Goal: Task Accomplishment & Management: Manage account settings

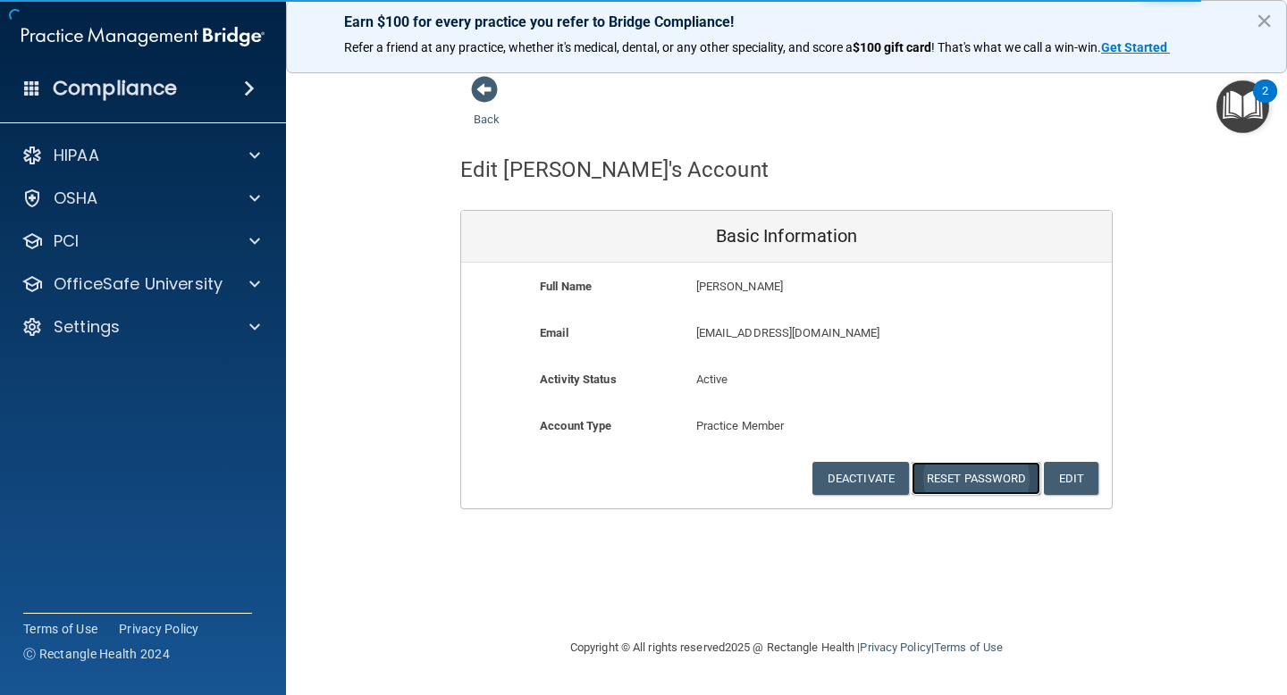
click at [979, 478] on button "Reset Password" at bounding box center [976, 478] width 129 height 33
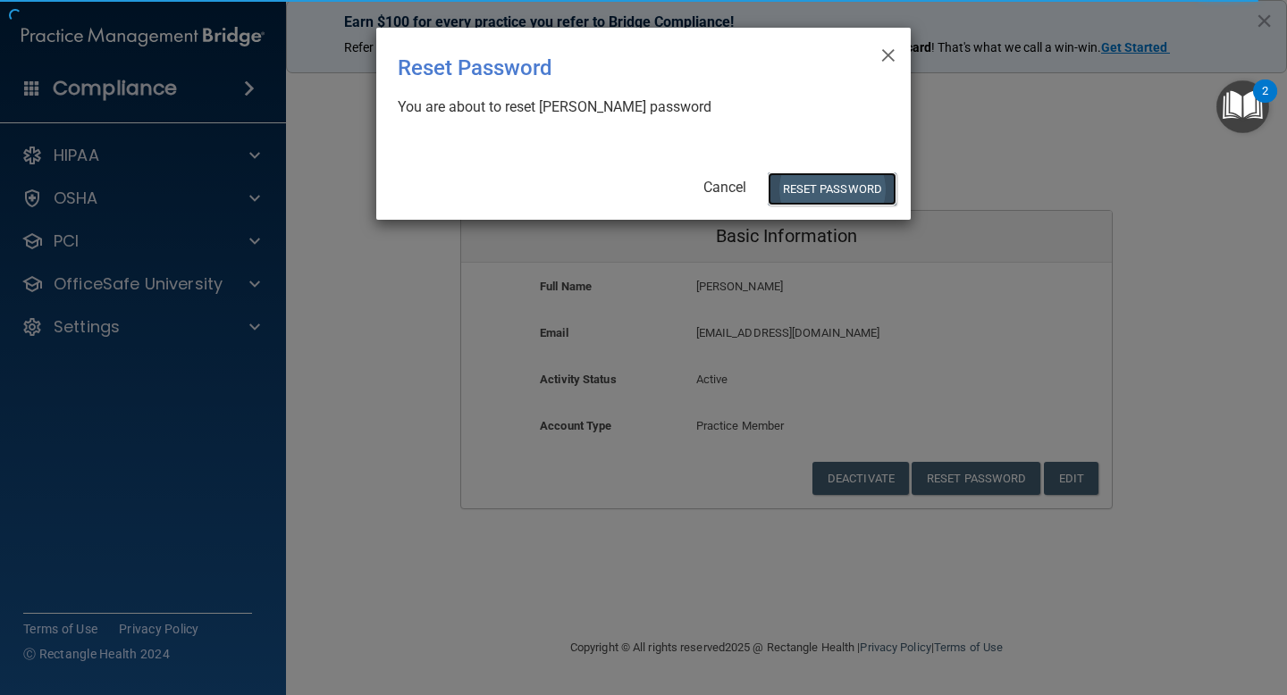
click at [820, 186] on button "Reset Password" at bounding box center [832, 188] width 129 height 33
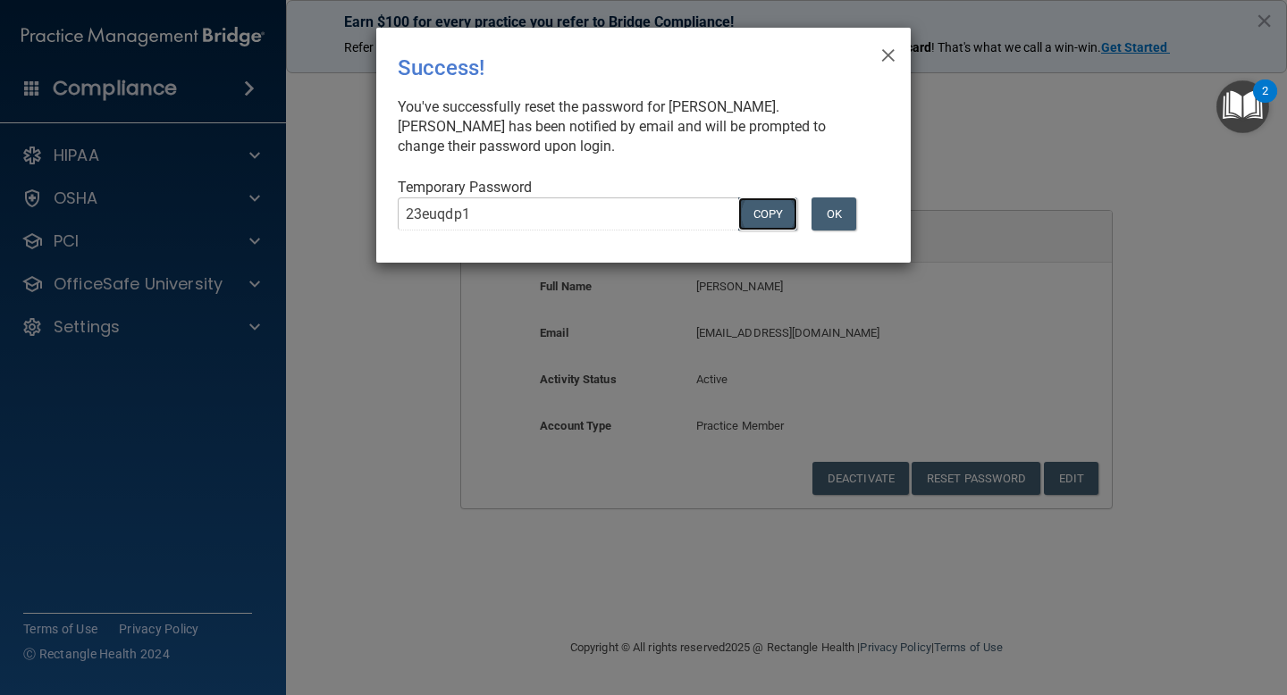
click at [769, 216] on button "COPY" at bounding box center [767, 214] width 59 height 33
click at [888, 59] on span "×" at bounding box center [888, 53] width 16 height 36
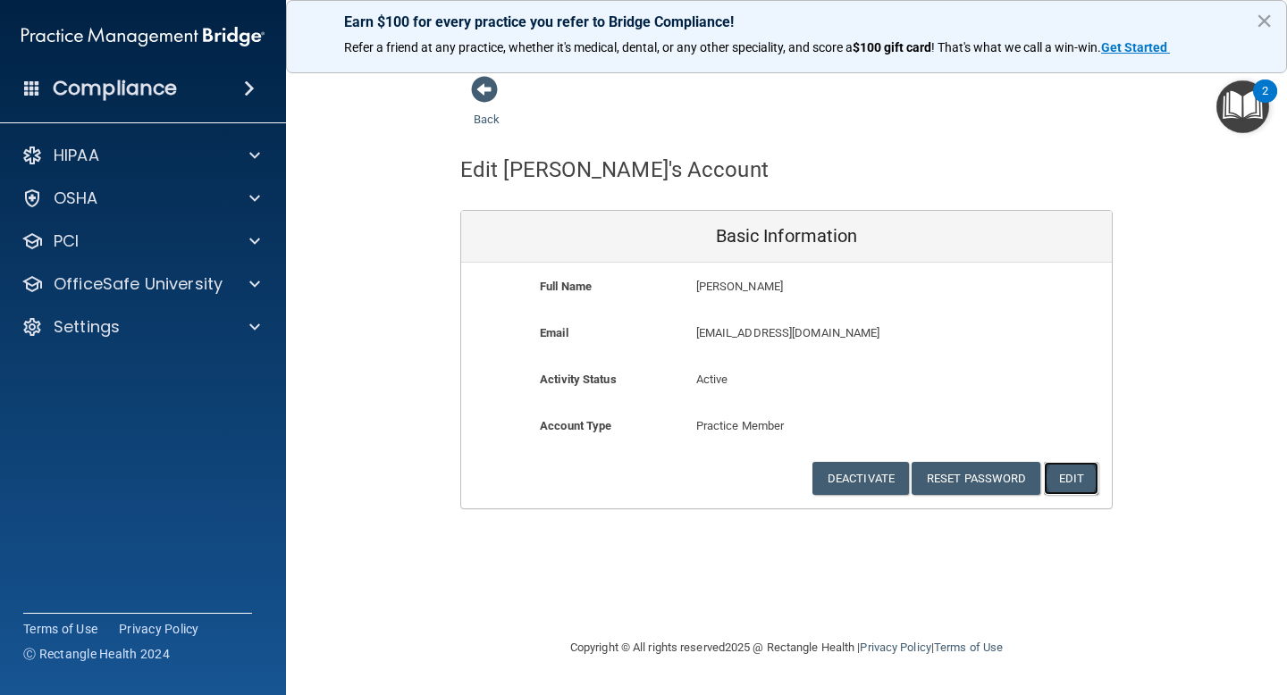
click at [1080, 477] on button "Edit" at bounding box center [1071, 478] width 55 height 33
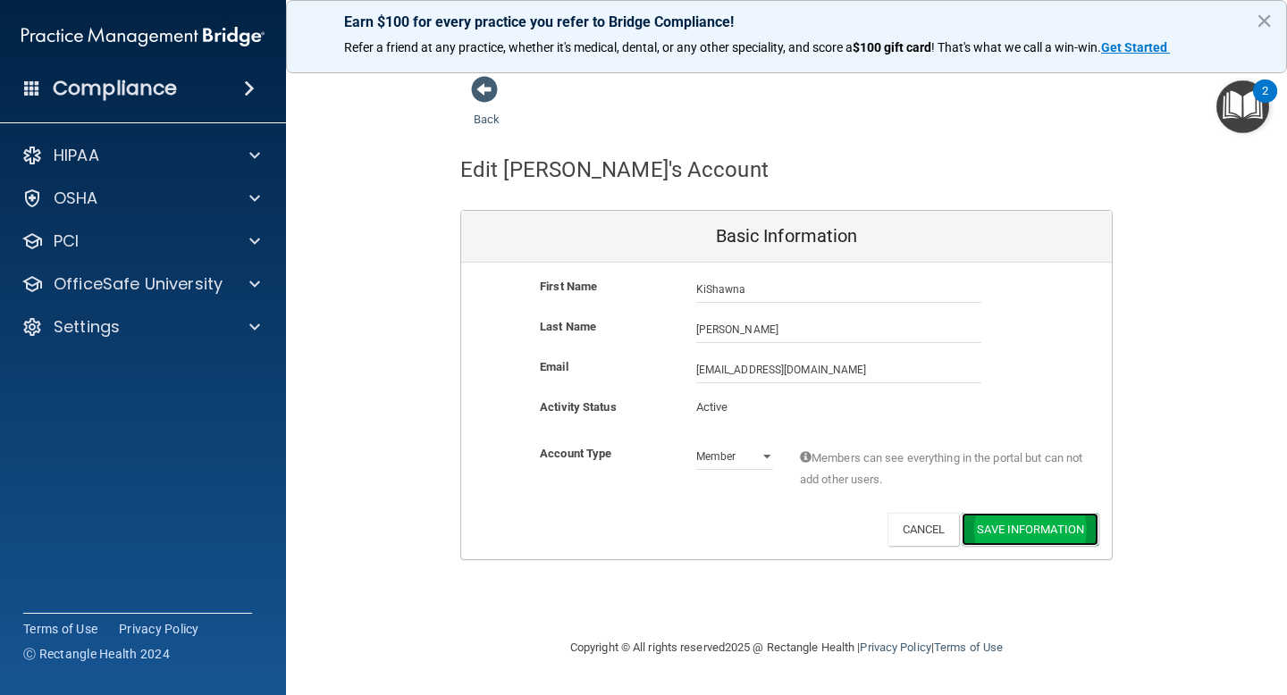
click at [1045, 531] on button "Save Information" at bounding box center [1030, 529] width 137 height 33
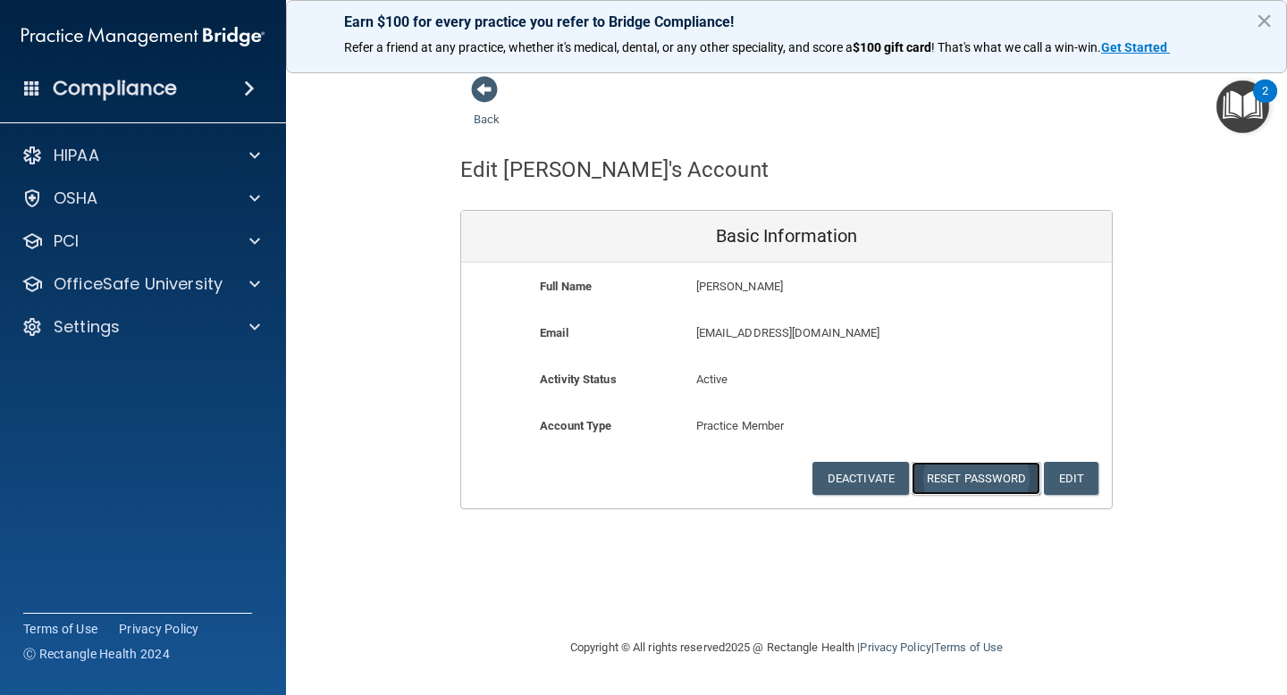
click at [968, 482] on button "Reset Password" at bounding box center [976, 478] width 129 height 33
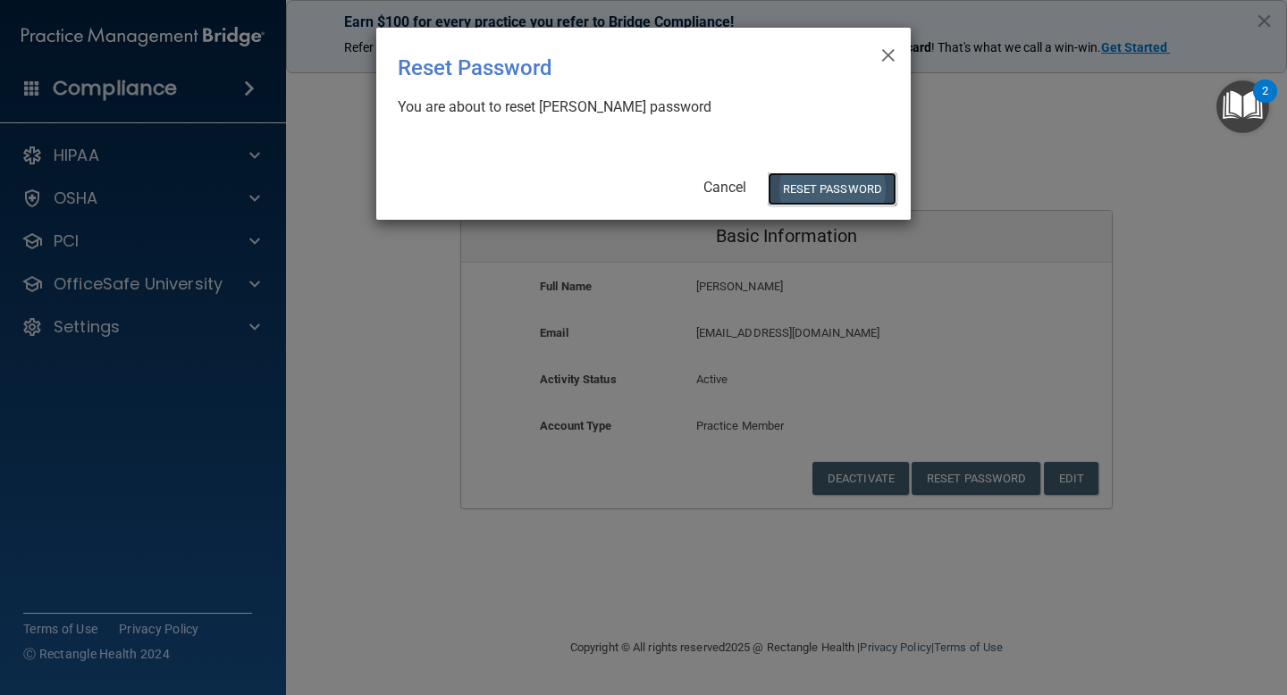
click at [813, 189] on button "Reset Password" at bounding box center [832, 188] width 129 height 33
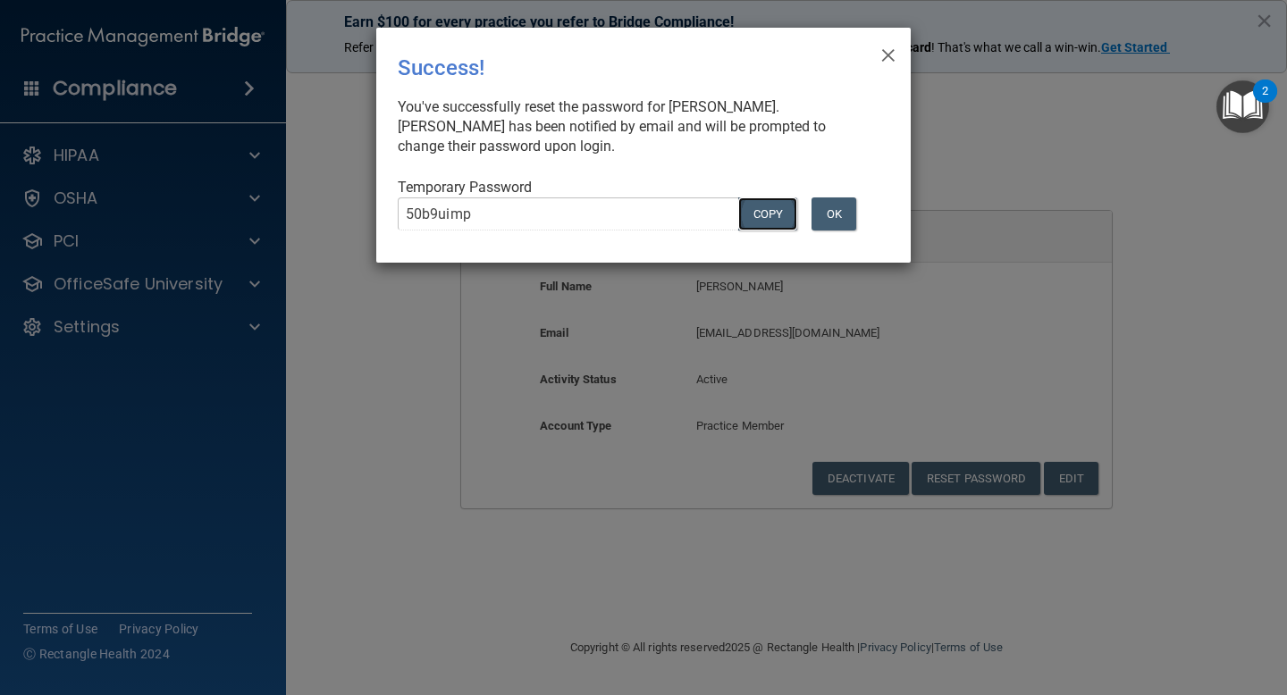
click at [761, 214] on button "COPY" at bounding box center [767, 214] width 59 height 33
click at [838, 223] on button "OK" at bounding box center [833, 214] width 45 height 33
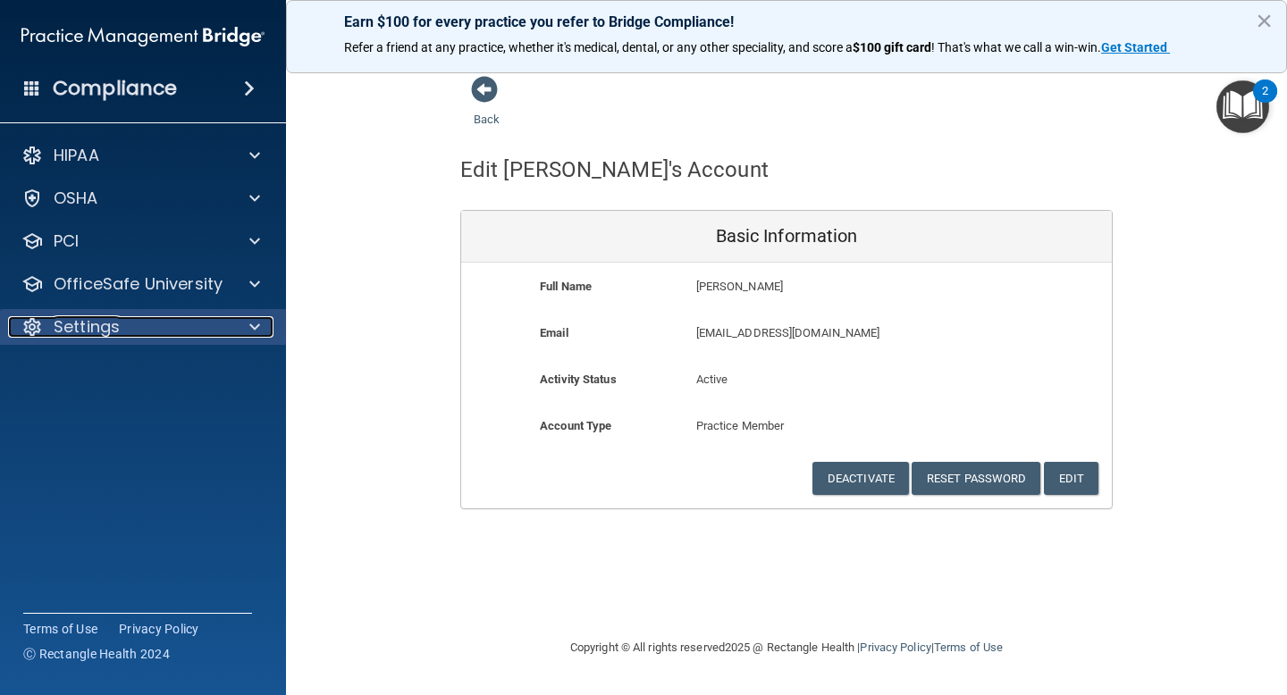
click at [113, 321] on p "Settings" at bounding box center [87, 326] width 66 height 21
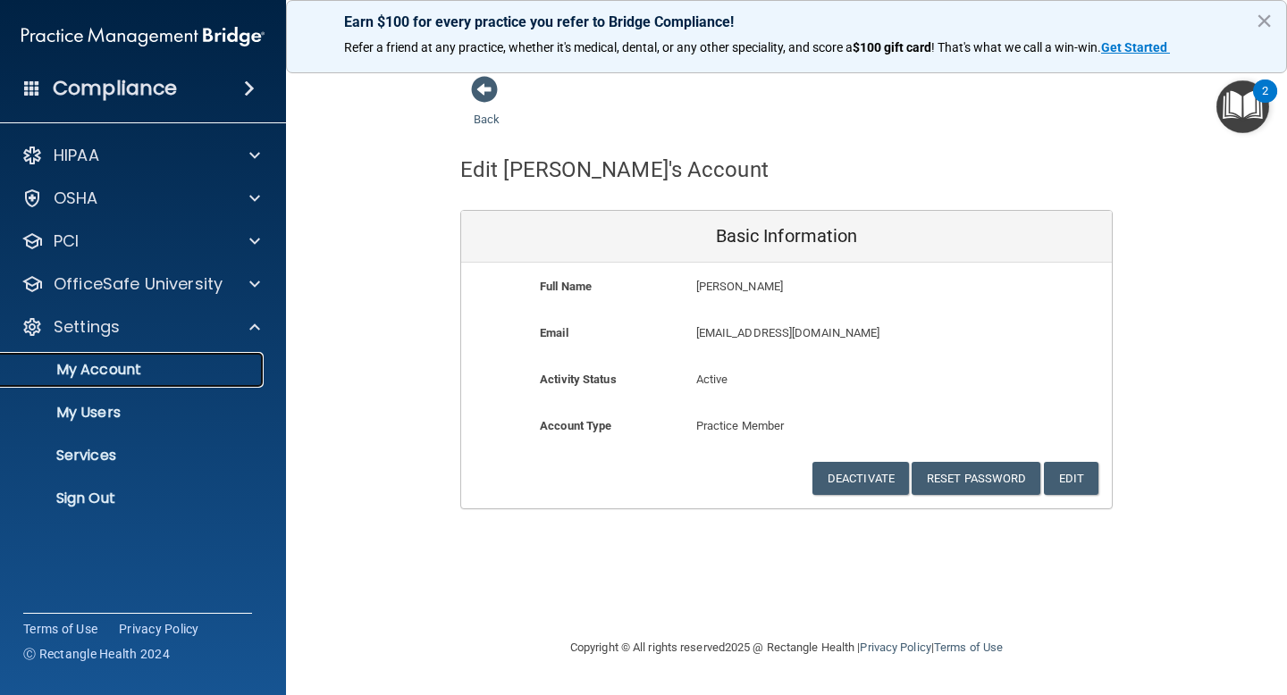
click at [125, 369] on p "My Account" at bounding box center [134, 370] width 244 height 18
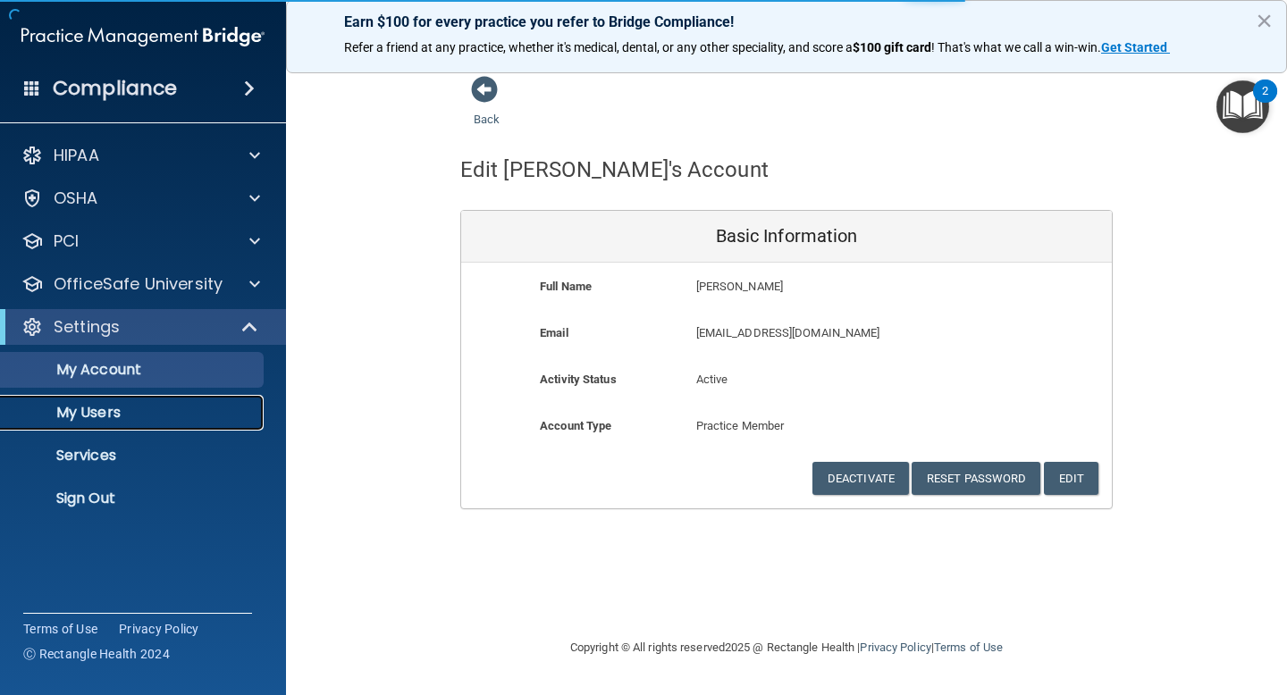
click at [105, 422] on p "My Users" at bounding box center [134, 413] width 244 height 18
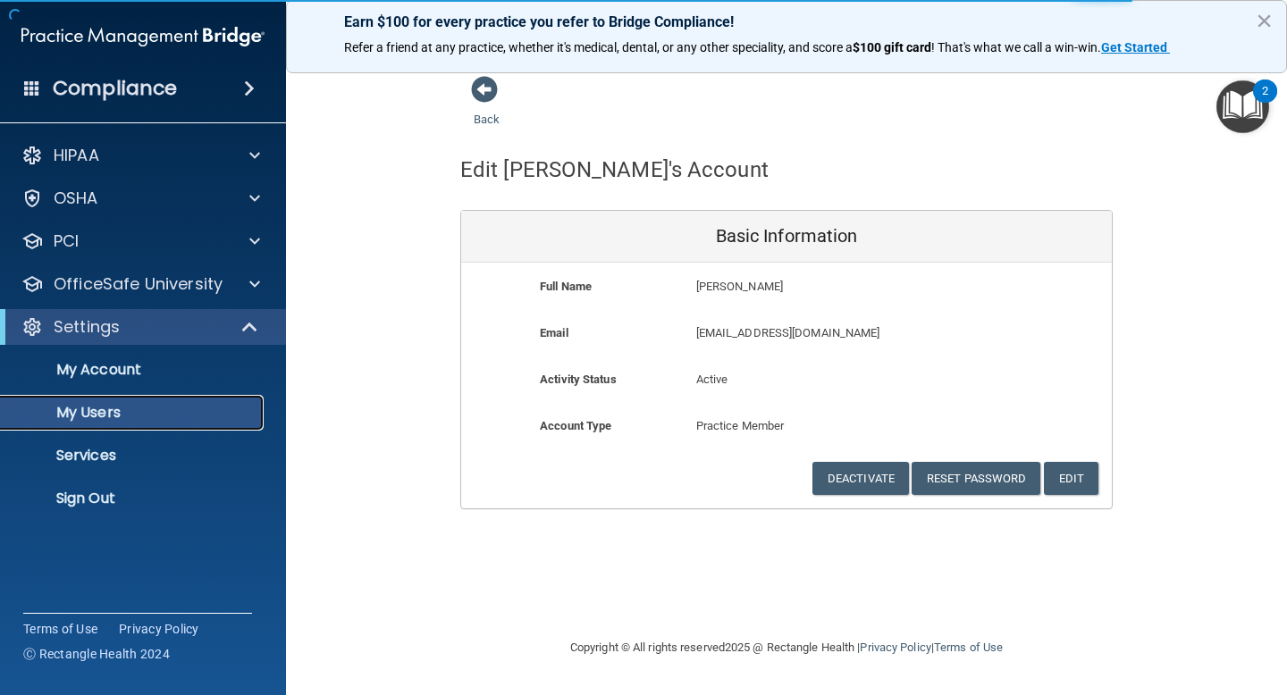
select select "20"
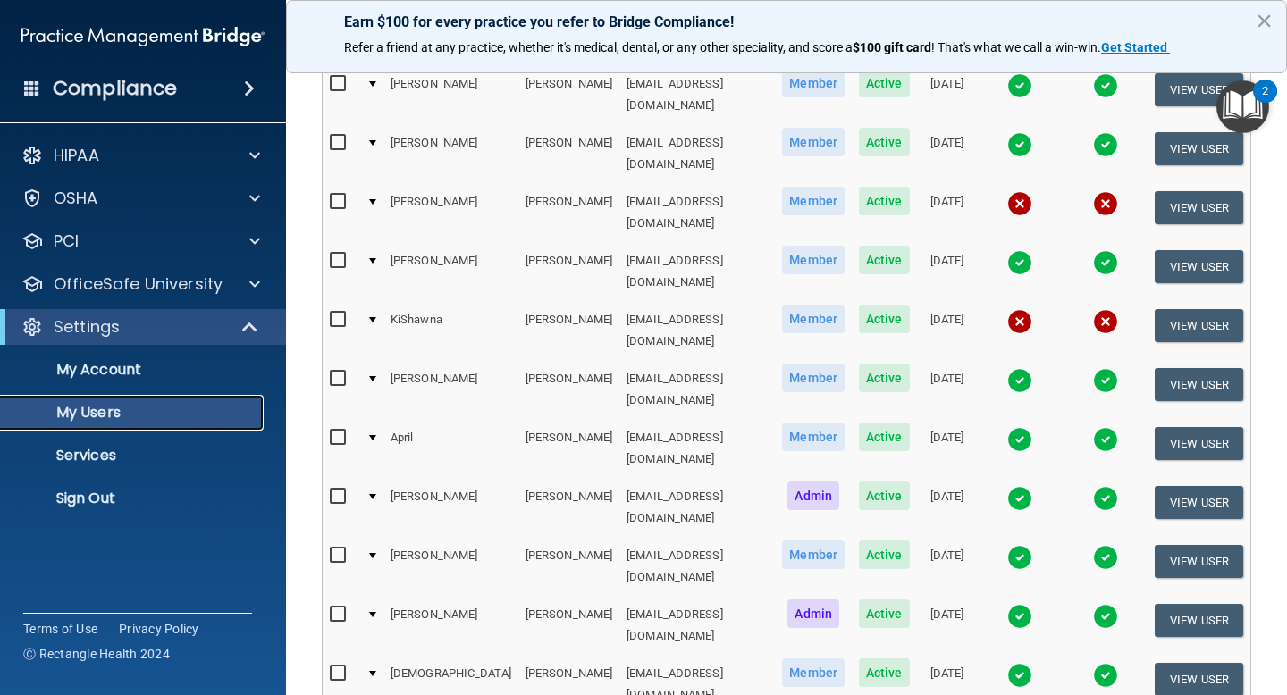
scroll to position [380, 0]
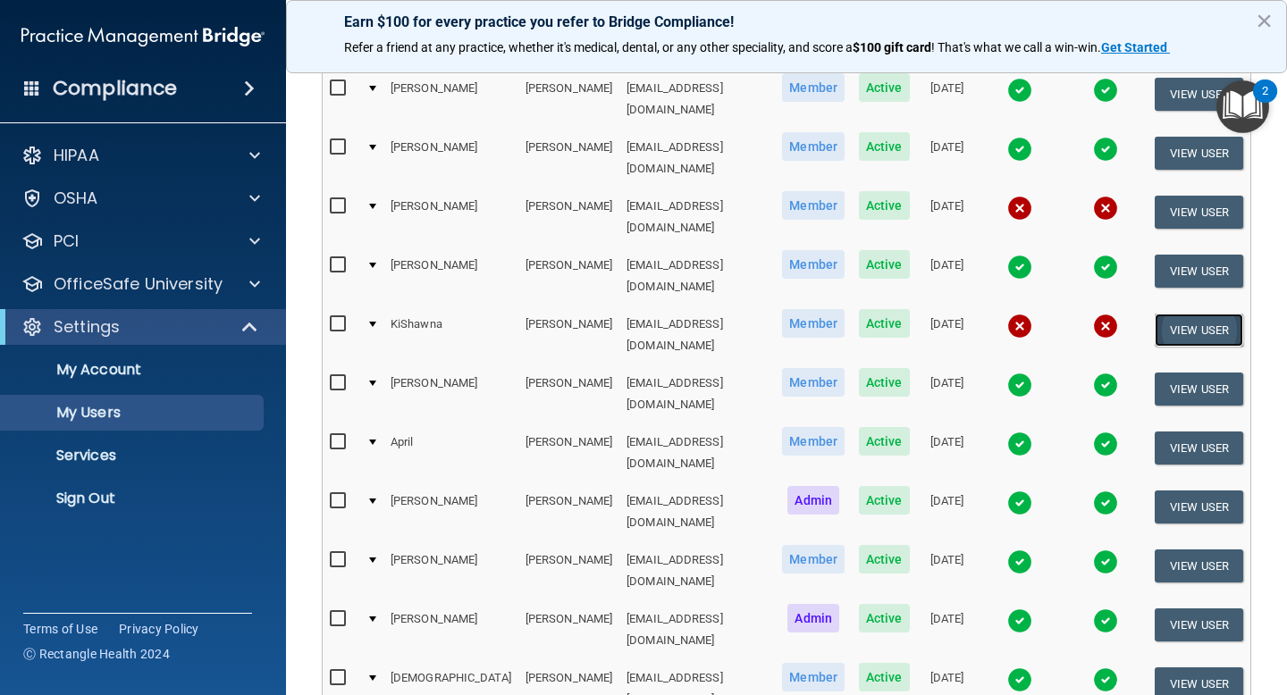
click at [1174, 314] on button "View User" at bounding box center [1199, 330] width 88 height 33
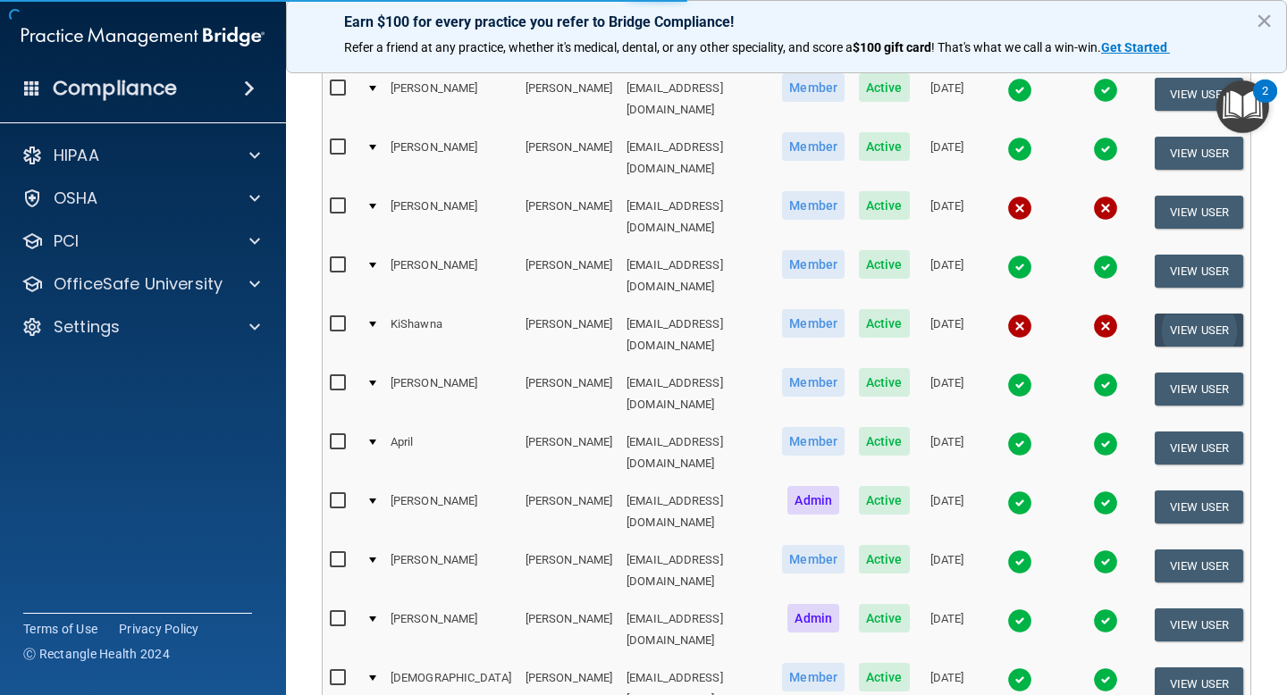
select select "practice_member"
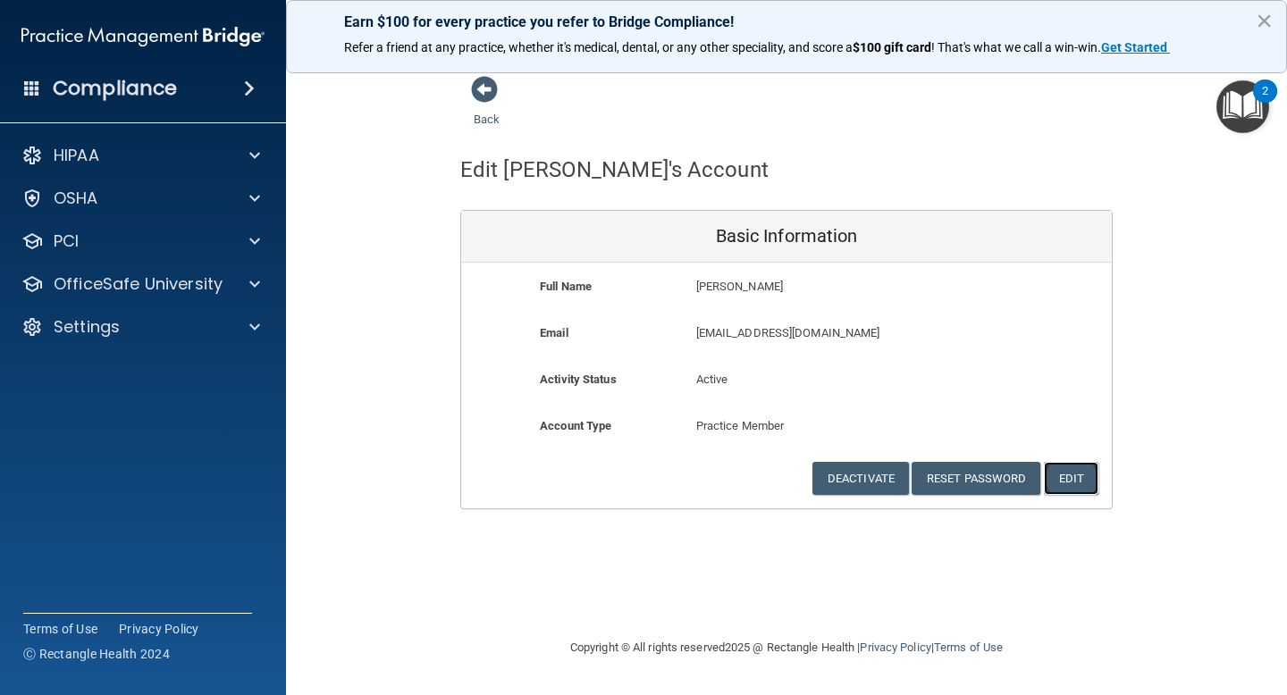
click at [1076, 484] on button "Edit" at bounding box center [1071, 478] width 55 height 33
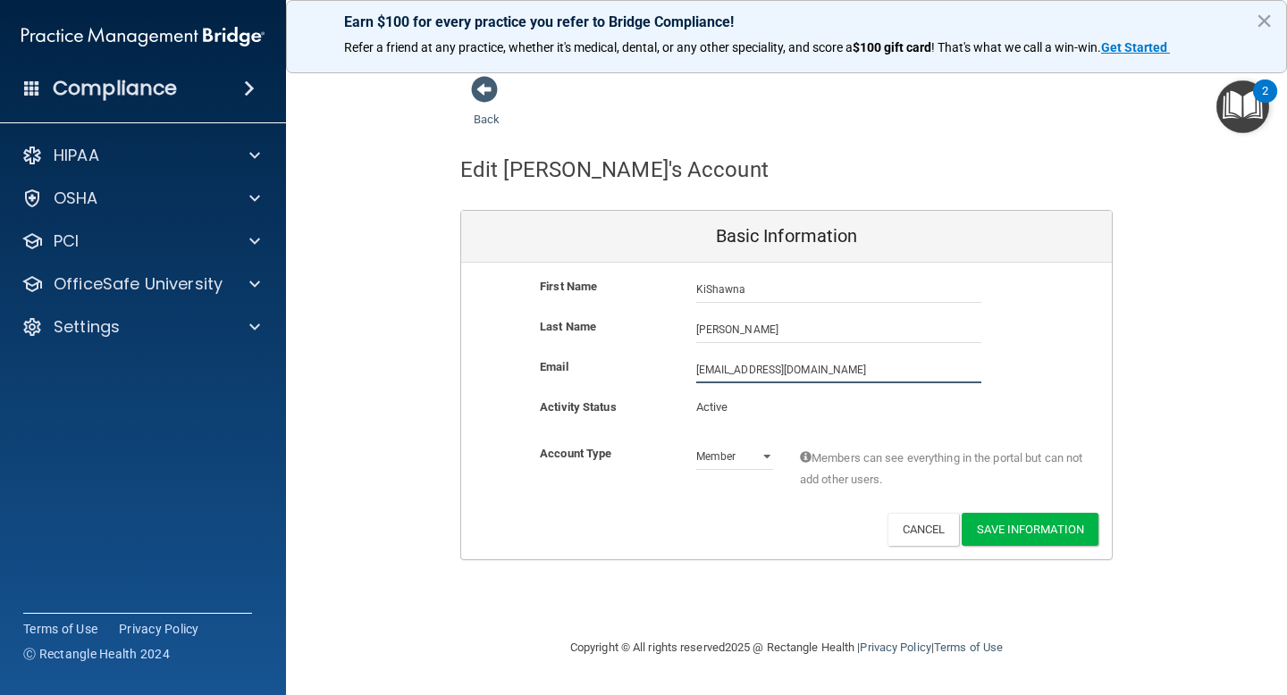
click at [793, 369] on input "[EMAIL_ADDRESS][DOMAIN_NAME]" at bounding box center [838, 370] width 285 height 27
type input "kgary@newhopecounselingnc.com"
click at [1018, 525] on button "Save Information" at bounding box center [1030, 529] width 137 height 33
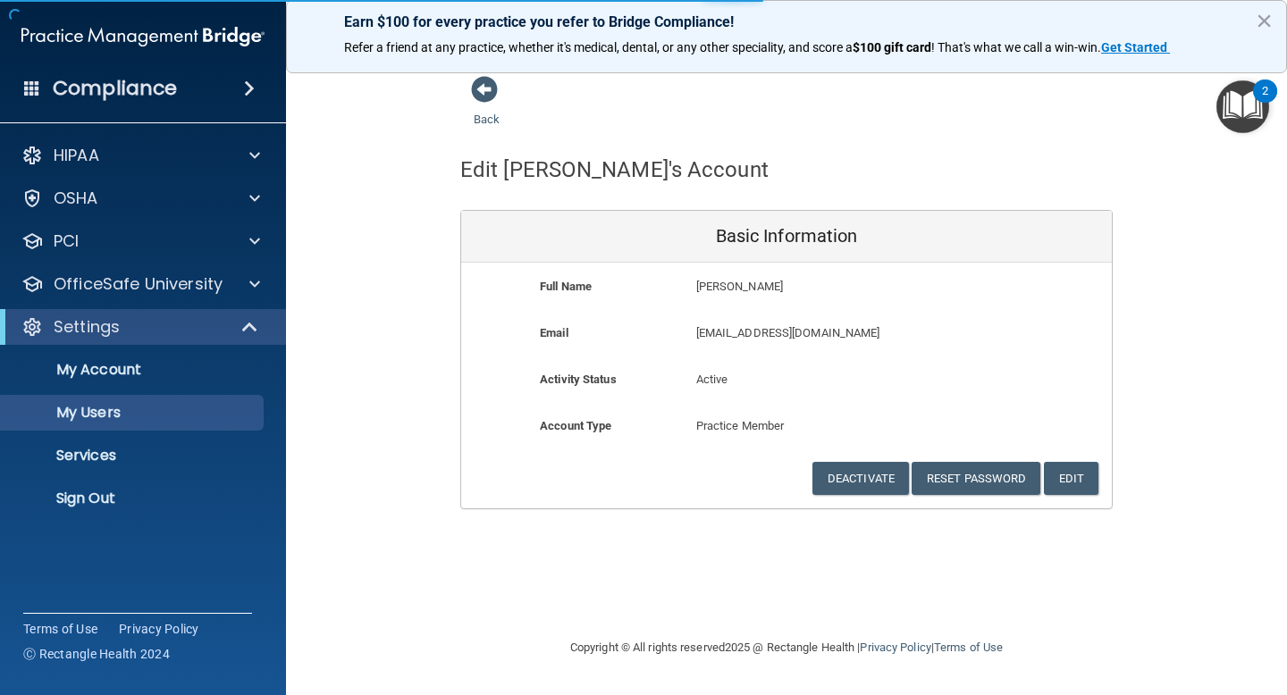
select select "20"
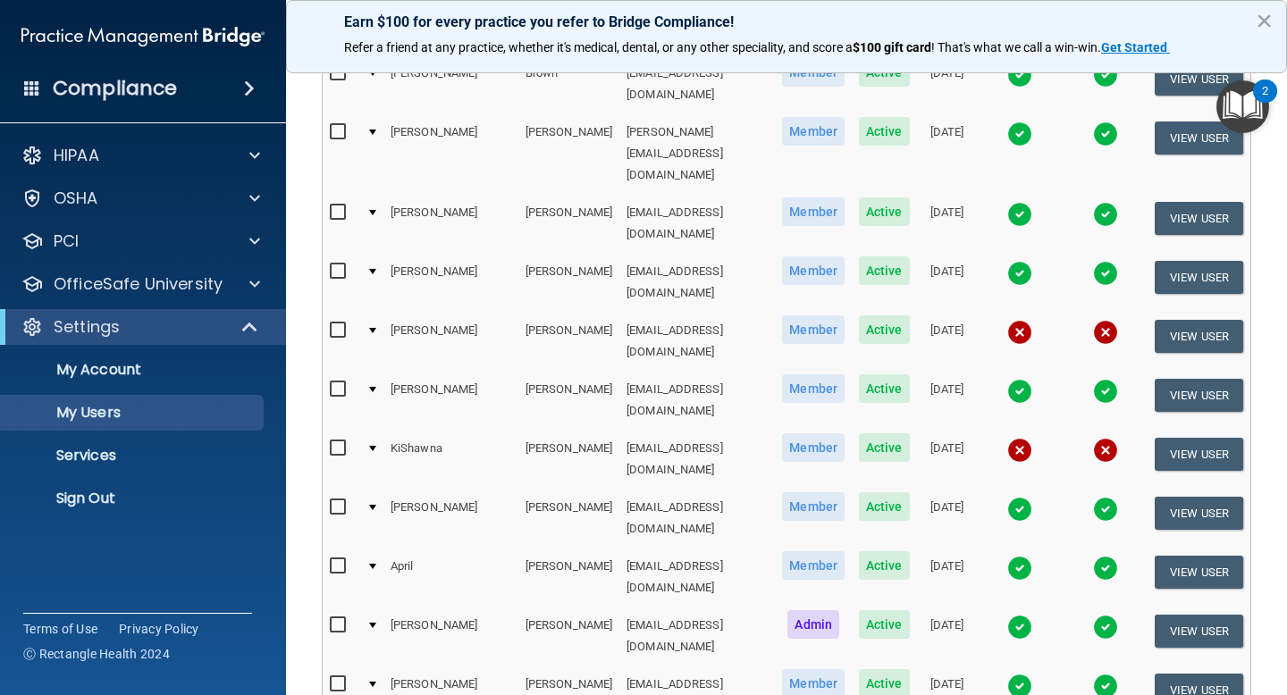
scroll to position [335, 0]
